Goal: Task Accomplishment & Management: Manage account settings

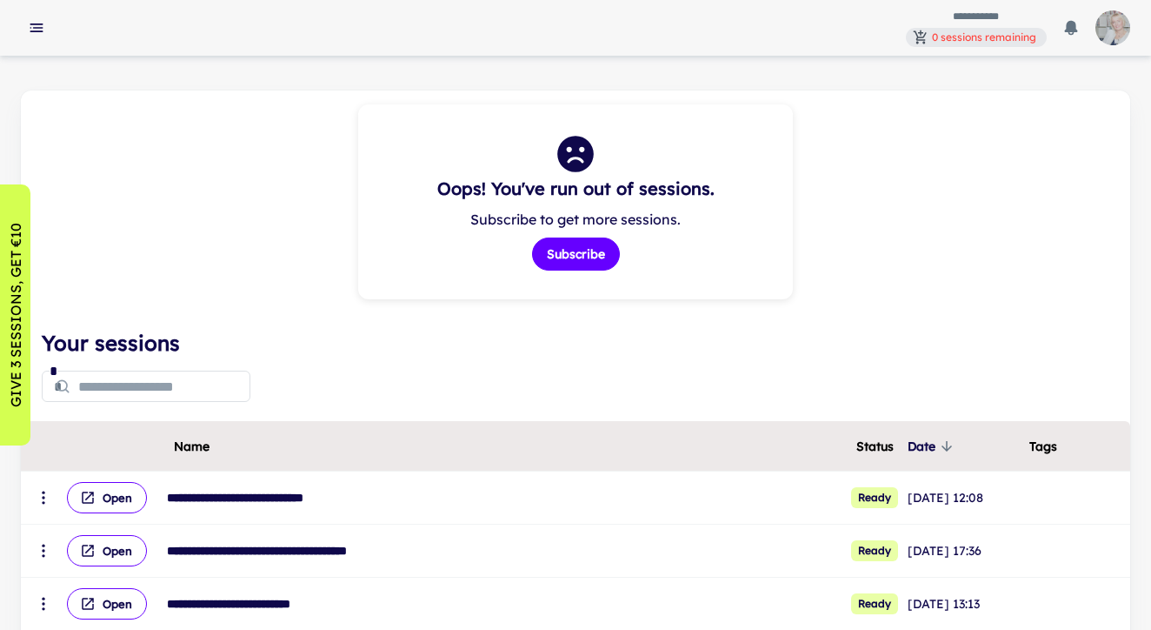
click at [1106, 22] on img "button" at bounding box center [1113, 27] width 35 height 35
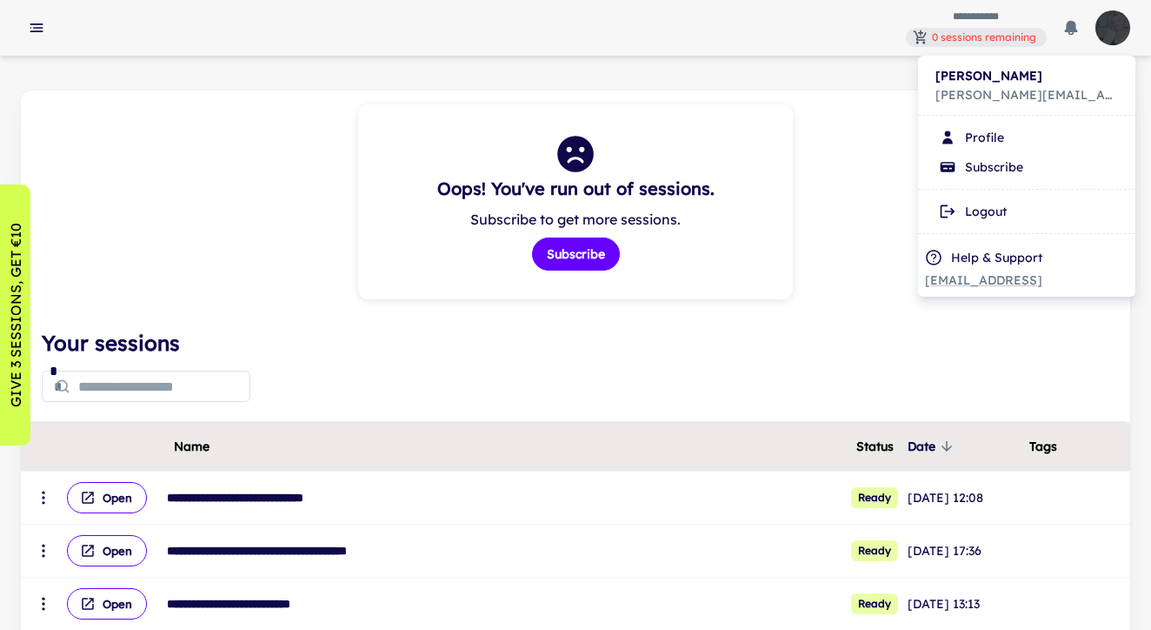
click at [984, 133] on li "Profile" at bounding box center [1026, 138] width 203 height 30
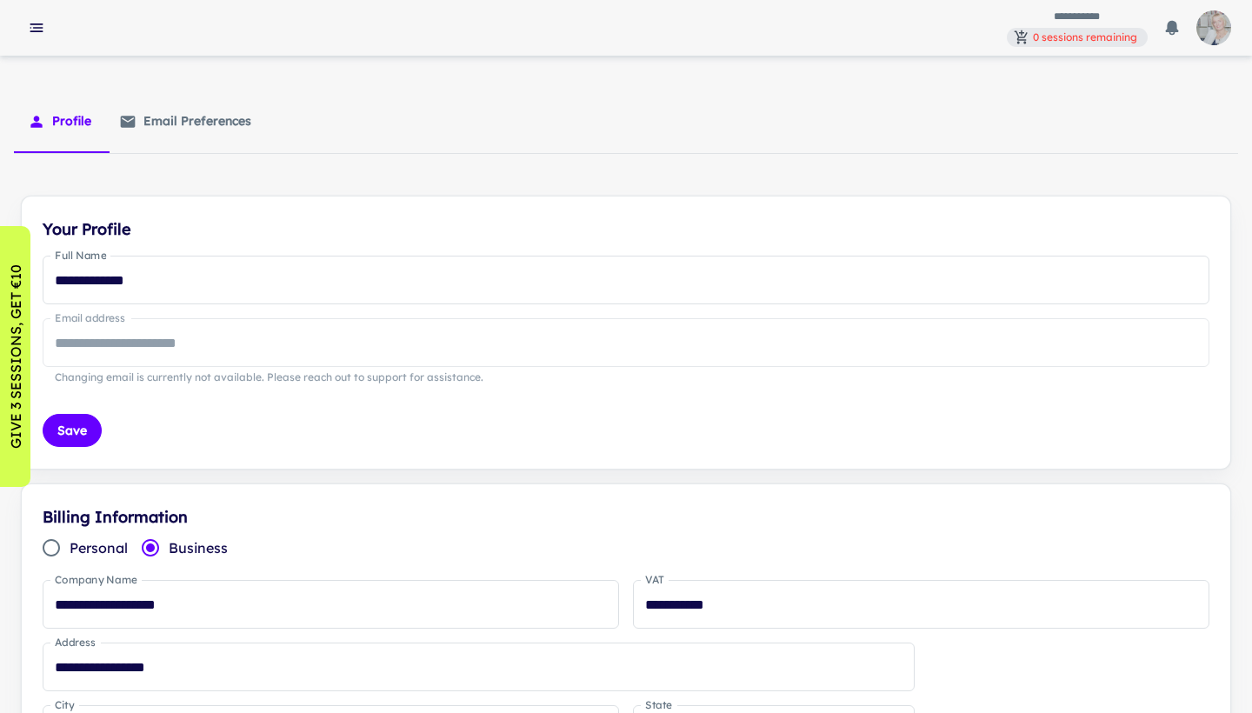
click at [1151, 25] on img "button" at bounding box center [1214, 27] width 35 height 35
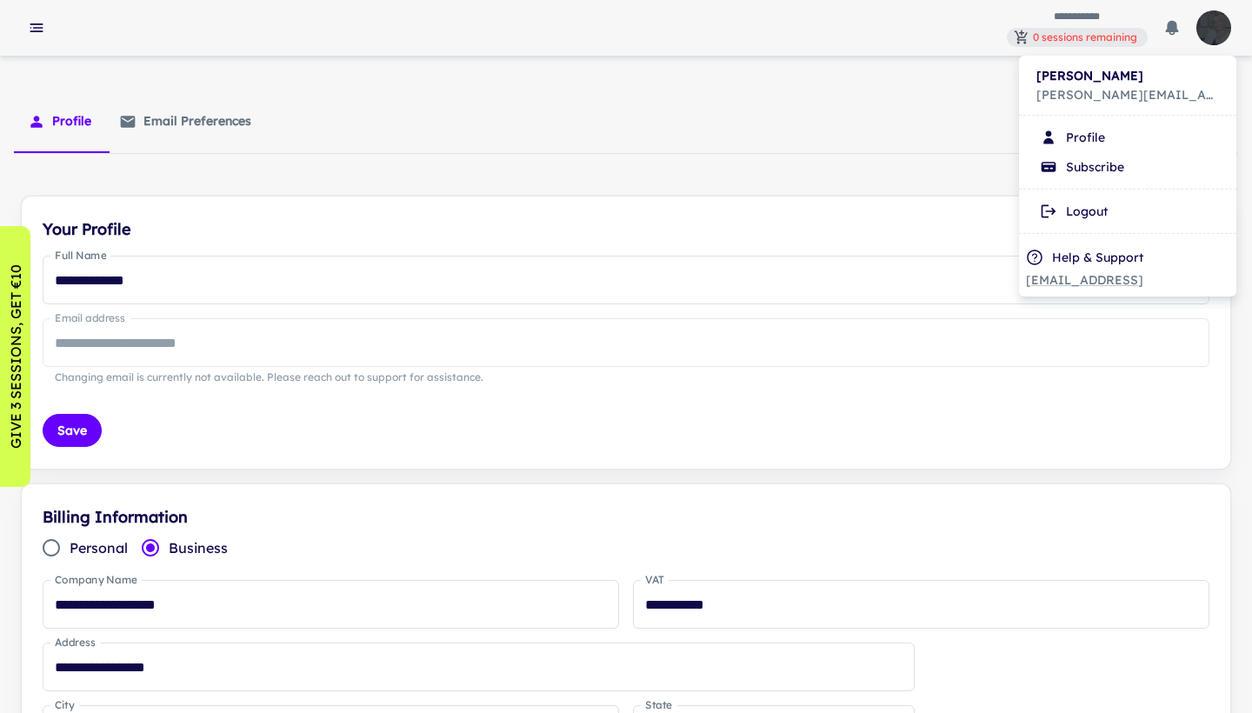
click at [65, 117] on div at bounding box center [626, 356] width 1252 height 713
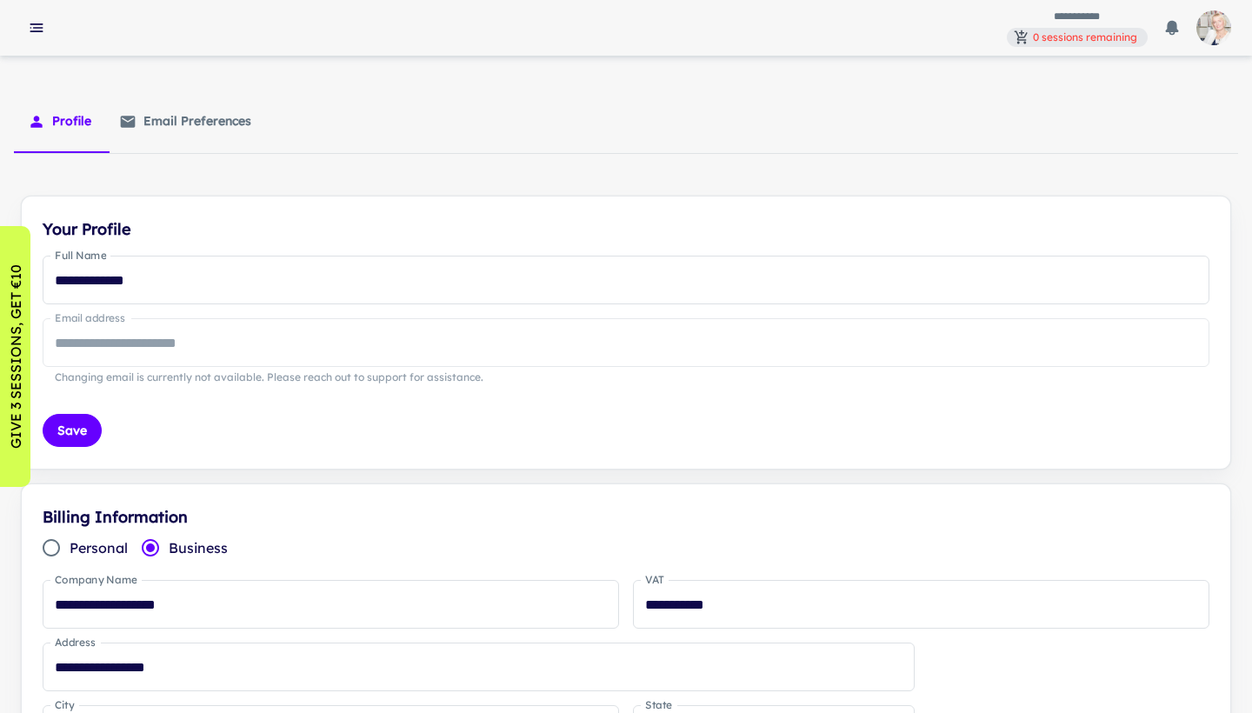
click at [65, 117] on button "Profile" at bounding box center [59, 121] width 91 height 63
click at [34, 18] on button "button" at bounding box center [36, 27] width 31 height 31
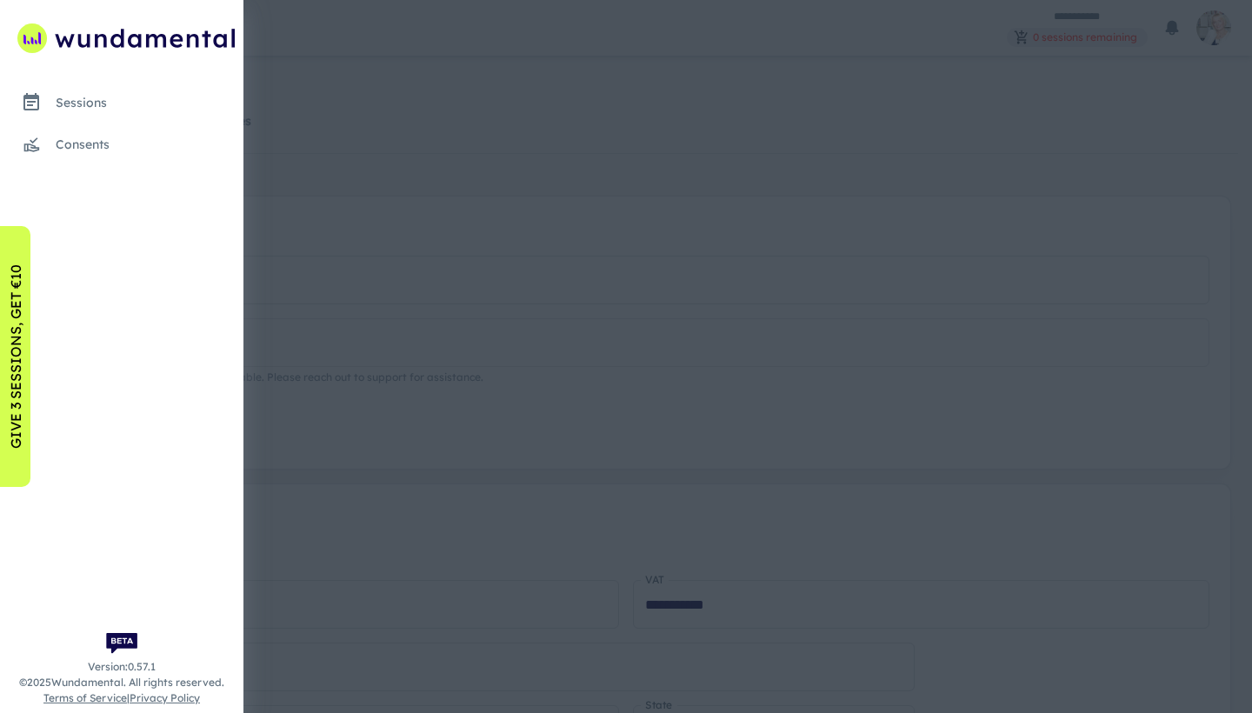
click at [93, 140] on div "consents" at bounding box center [146, 144] width 181 height 19
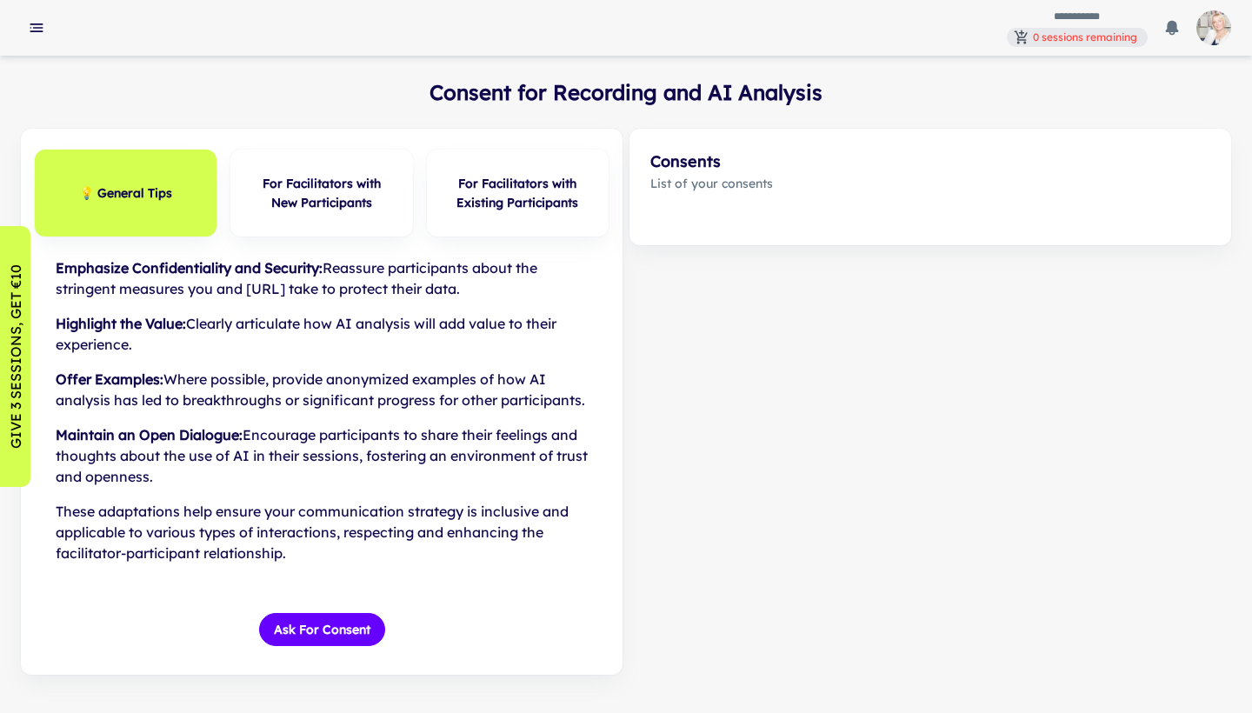
click at [36, 24] on rect "button" at bounding box center [36, 24] width 13 height 2
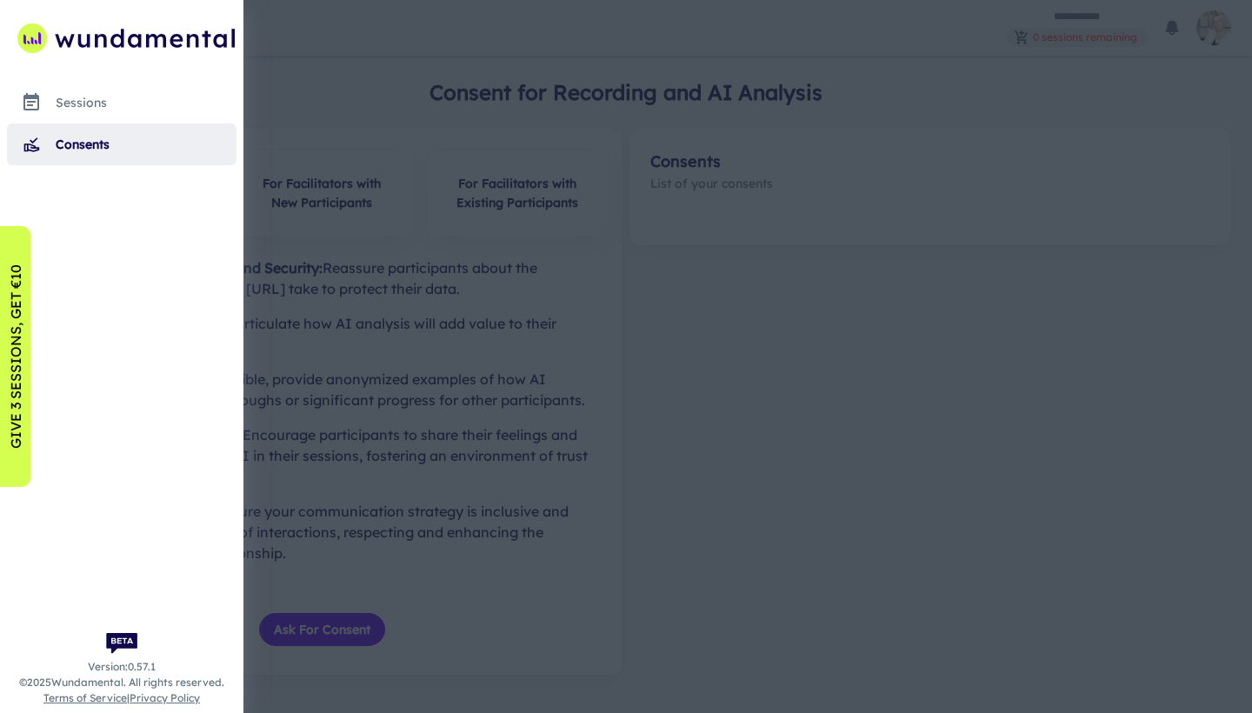
click at [82, 271] on div "scrollable content" at bounding box center [121, 442] width 243 height 541
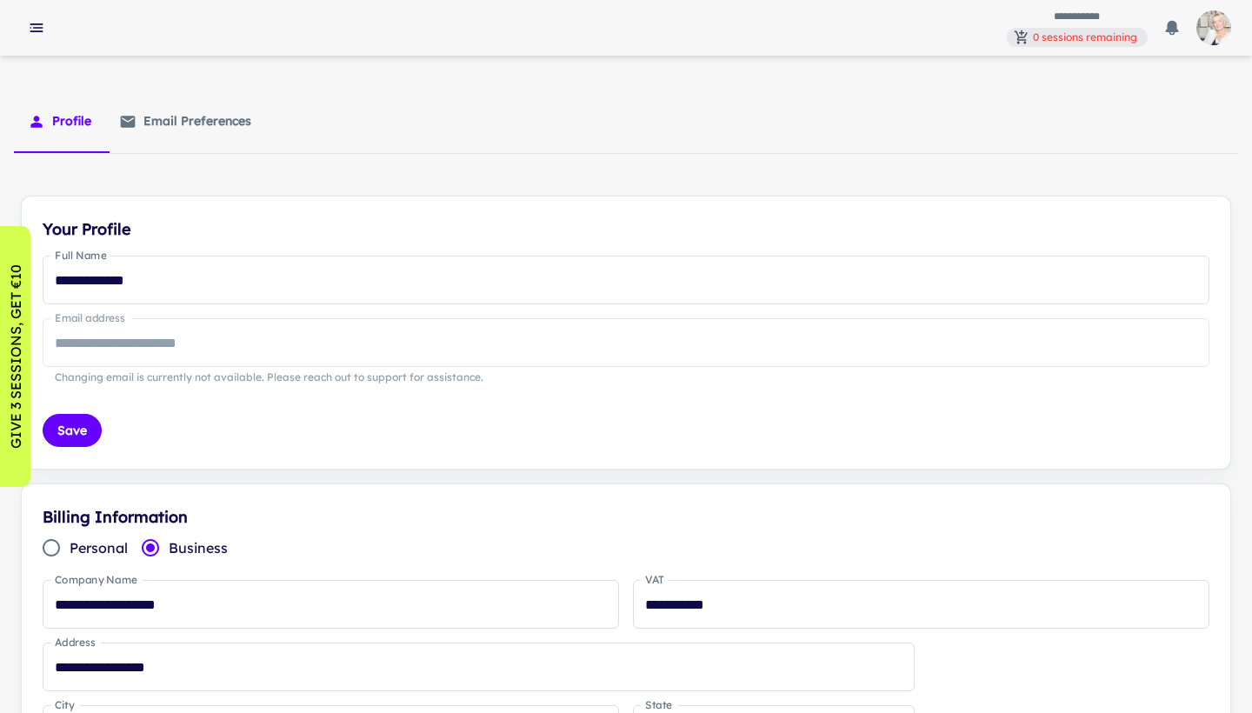
click at [1151, 22] on img "button" at bounding box center [1214, 27] width 35 height 35
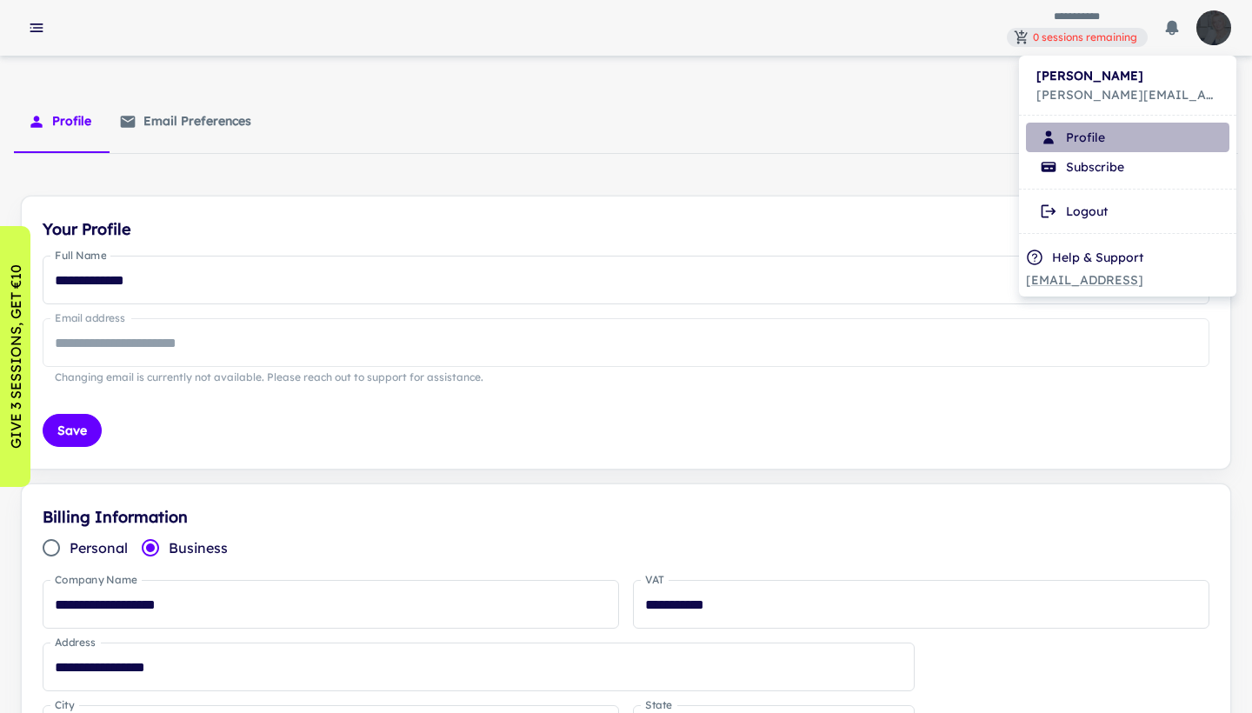
click at [1086, 133] on li "Profile" at bounding box center [1127, 138] width 203 height 30
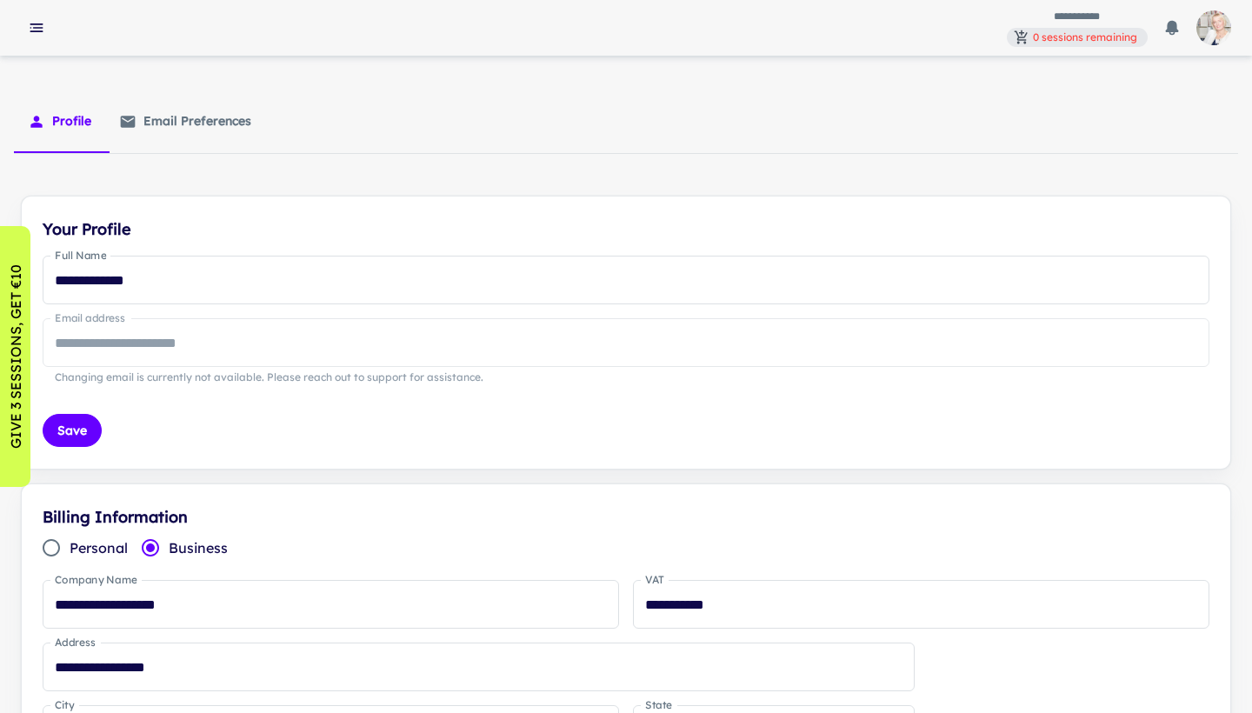
click at [1151, 24] on icon "button" at bounding box center [1172, 28] width 13 height 15
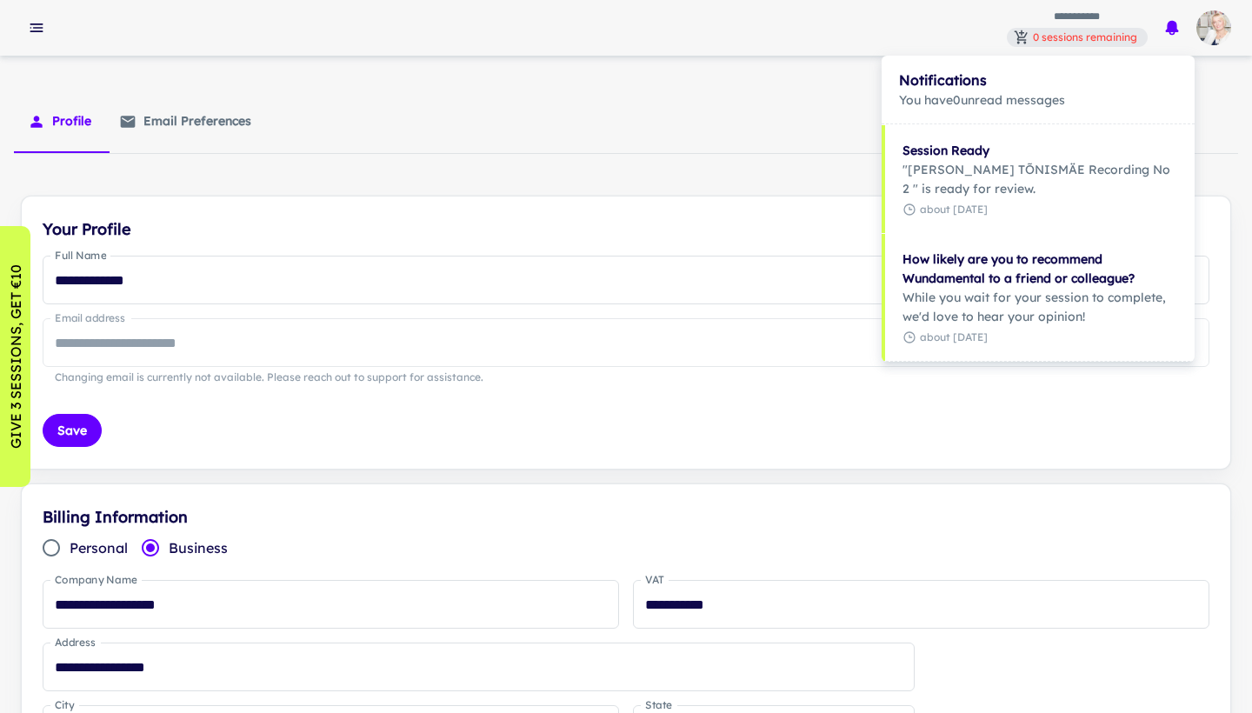
click at [804, 169] on div at bounding box center [626, 356] width 1252 height 713
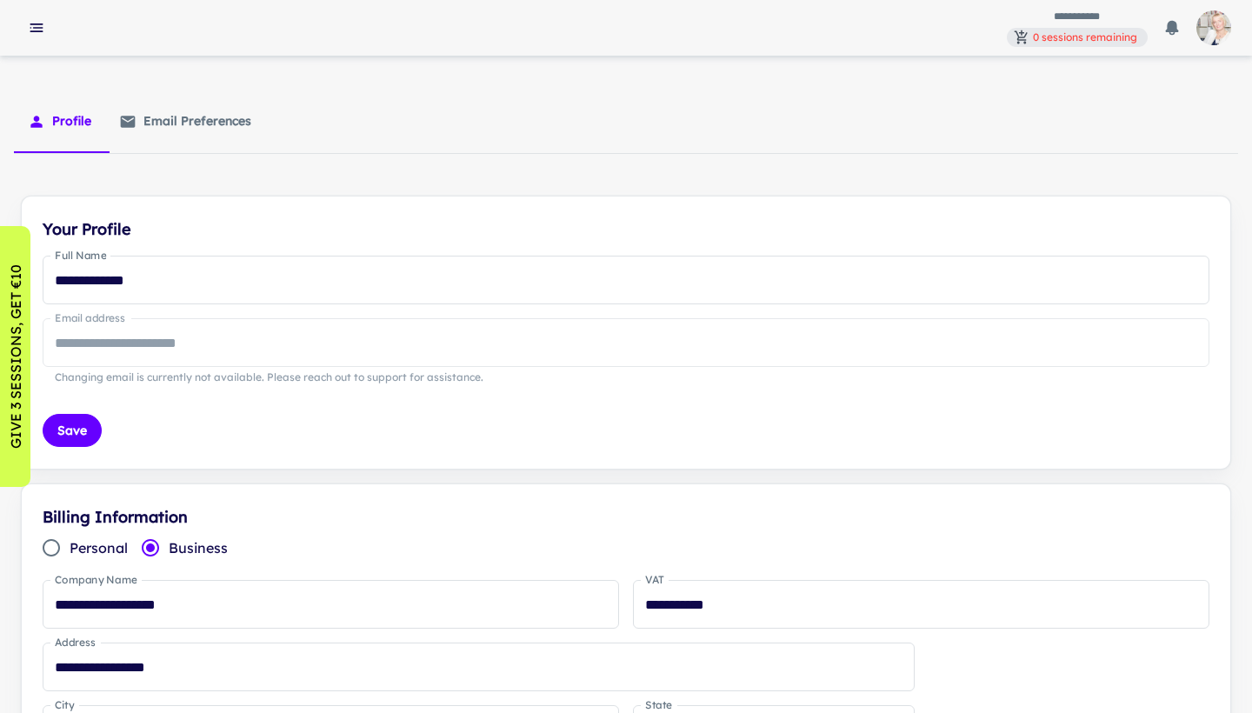
click at [1151, 25] on img "button" at bounding box center [1214, 27] width 35 height 35
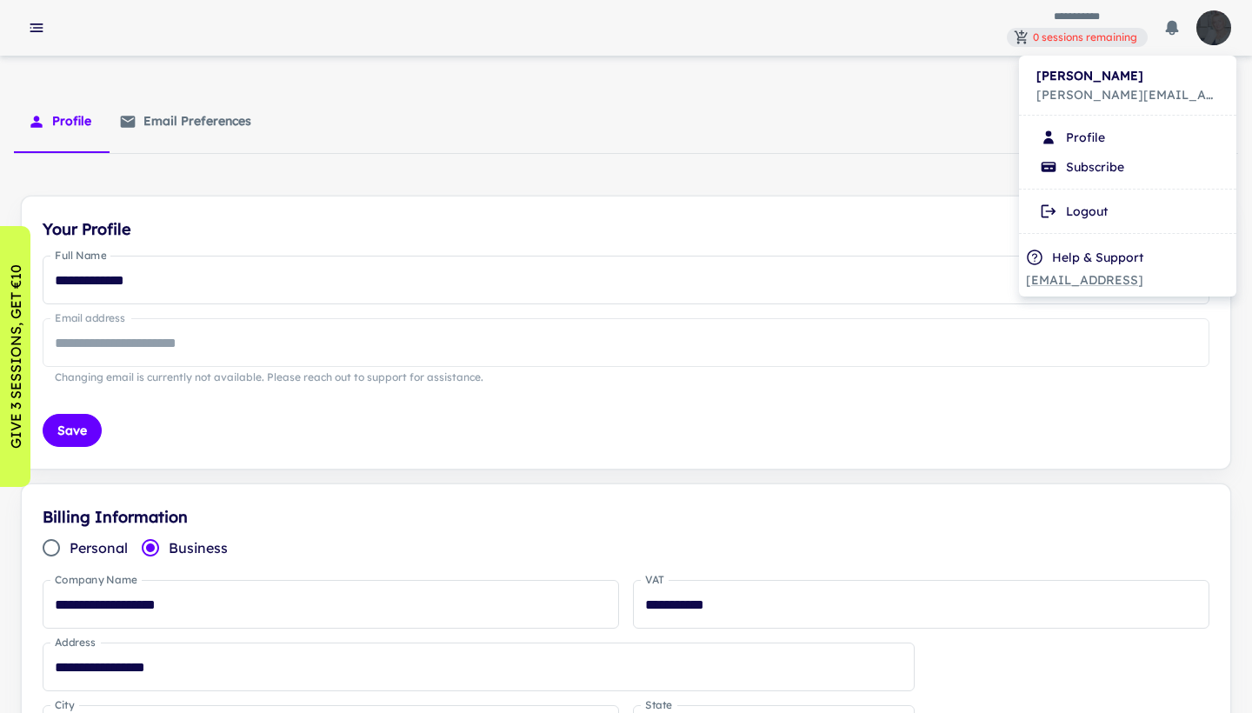
click at [975, 230] on div at bounding box center [626, 356] width 1252 height 713
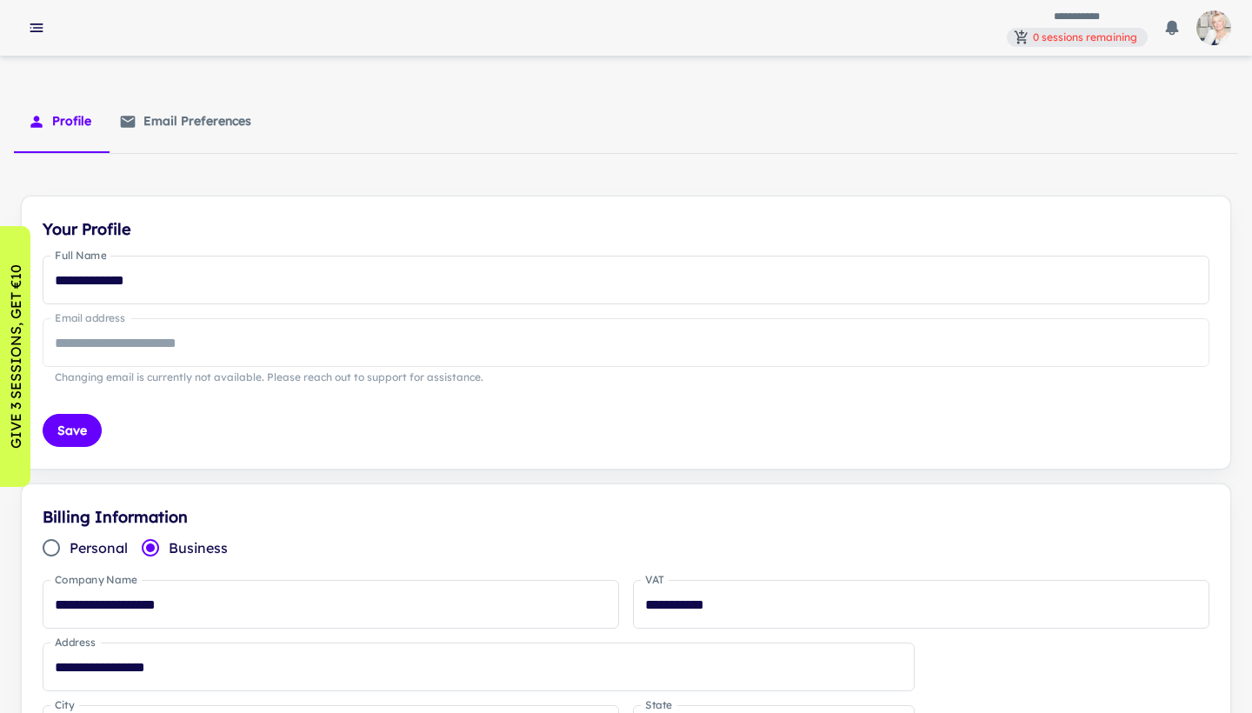
click at [29, 23] on icon "button" at bounding box center [36, 27] width 17 height 17
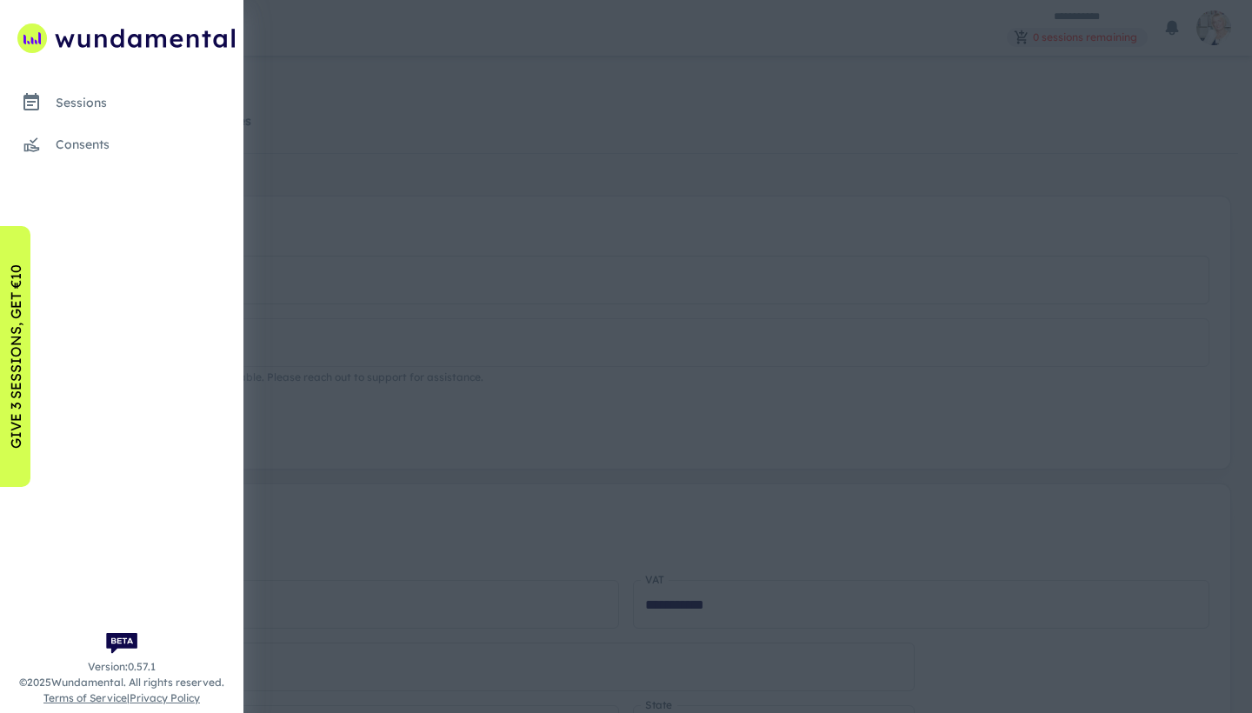
click at [685, 186] on div at bounding box center [626, 356] width 1252 height 713
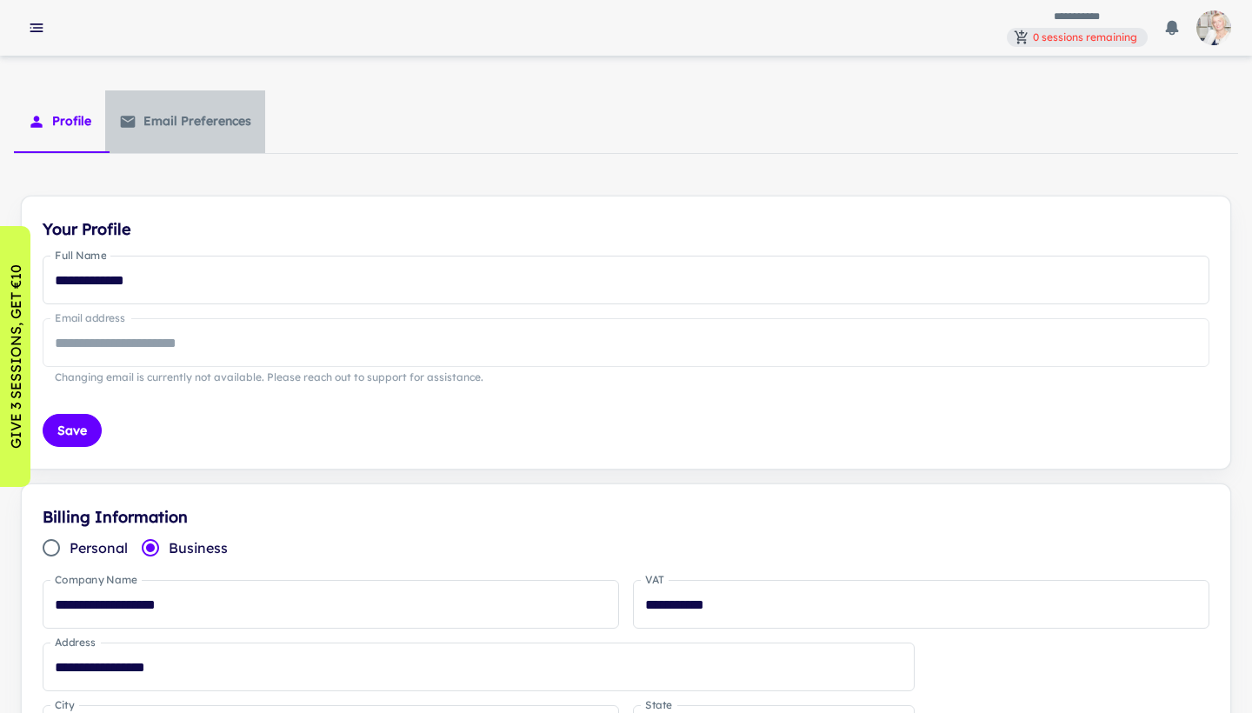
click at [188, 118] on button "Email preferences" at bounding box center [185, 121] width 160 height 63
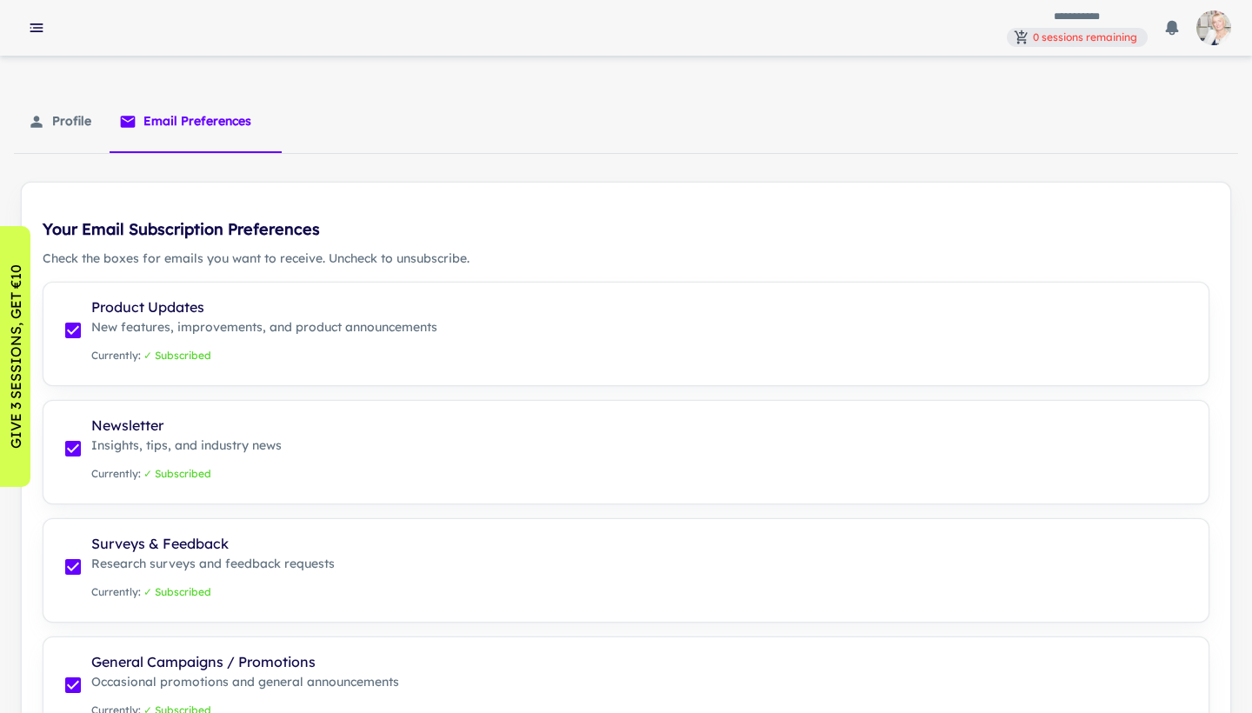
click at [65, 119] on button "Profile" at bounding box center [59, 121] width 91 height 63
